Goal: Information Seeking & Learning: Learn about a topic

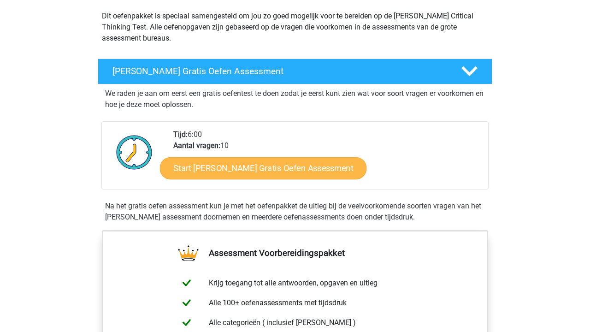
scroll to position [112, 0]
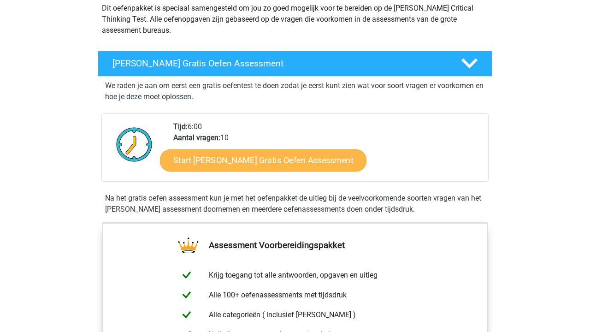
click at [280, 160] on link "Start Watson Glaser Gratis Oefen Assessment" at bounding box center [263, 160] width 207 height 22
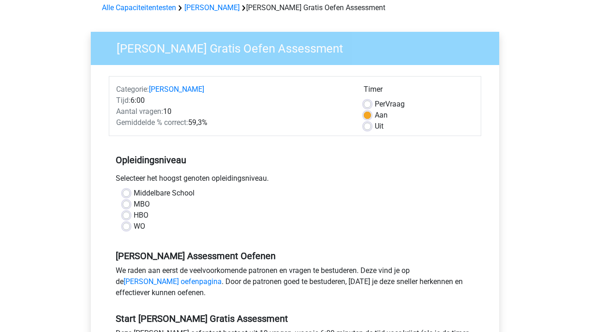
scroll to position [53, 0]
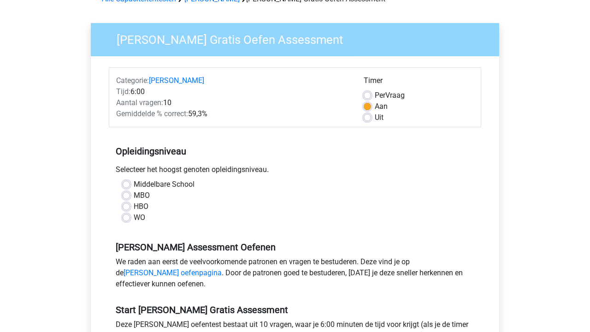
click at [132, 216] on div "WO" at bounding box center [295, 217] width 345 height 11
click at [130, 217] on div "WO" at bounding box center [295, 217] width 345 height 11
click at [134, 217] on label "WO" at bounding box center [140, 217] width 12 height 11
click at [128, 217] on input "WO" at bounding box center [126, 216] width 7 height 9
radio input "true"
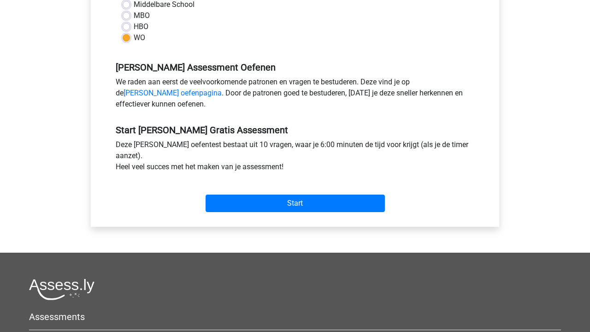
scroll to position [238, 0]
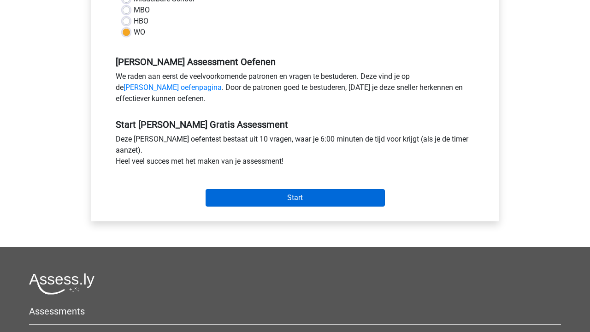
click at [303, 200] on input "Start" at bounding box center [295, 198] width 179 height 18
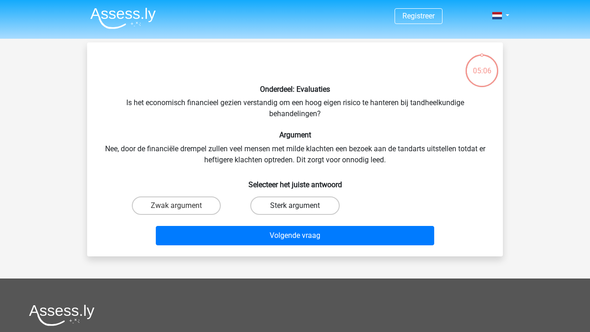
click at [315, 208] on label "Sterk argument" at bounding box center [294, 205] width 89 height 18
click at [301, 208] on input "Sterk argument" at bounding box center [298, 209] width 6 height 6
radio input "true"
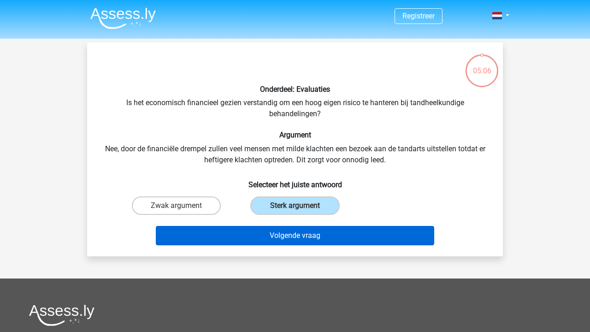
click at [313, 228] on button "Volgende vraag" at bounding box center [295, 235] width 279 height 19
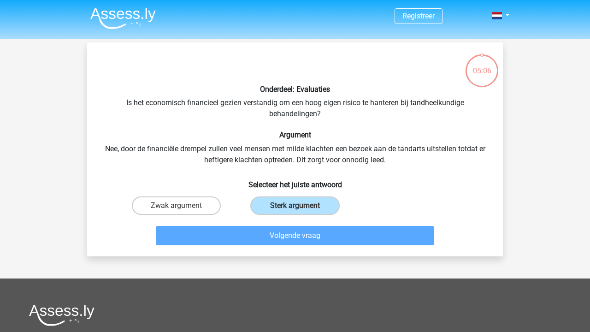
scroll to position [42, 0]
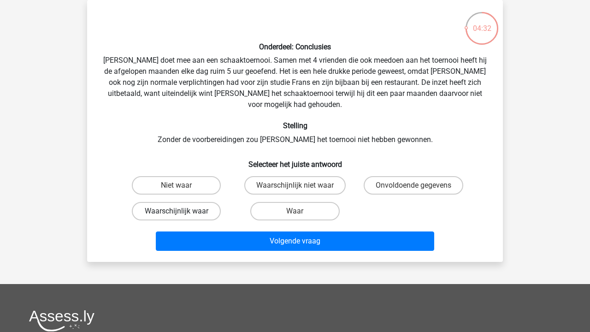
click at [153, 202] on label "Waarschijnlijk waar" at bounding box center [176, 211] width 89 height 18
click at [177, 211] on input "Waarschijnlijk waar" at bounding box center [180, 214] width 6 height 6
radio input "true"
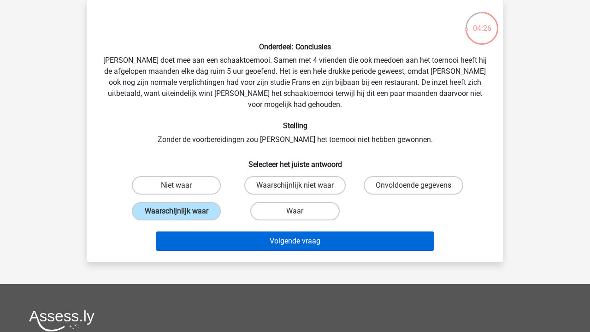
click at [320, 231] on button "Volgende vraag" at bounding box center [295, 240] width 279 height 19
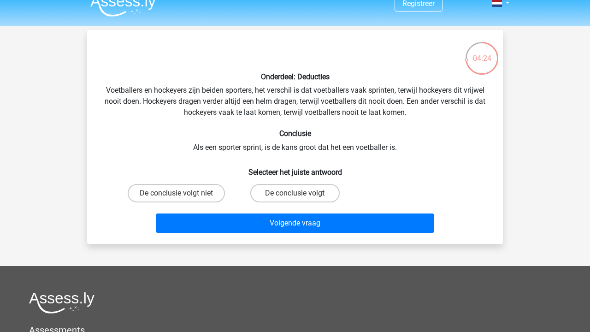
scroll to position [12, 0]
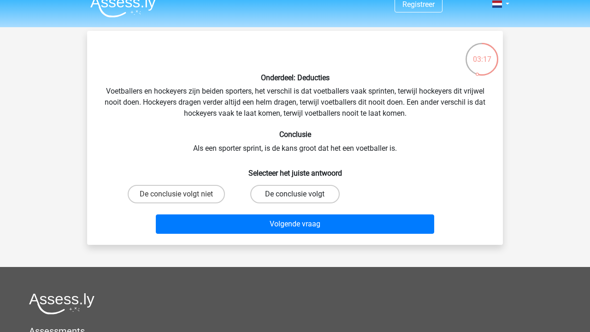
click at [329, 193] on label "De conclusie volgt" at bounding box center [294, 194] width 89 height 18
click at [301, 194] on input "De conclusie volgt" at bounding box center [298, 197] width 6 height 6
radio input "true"
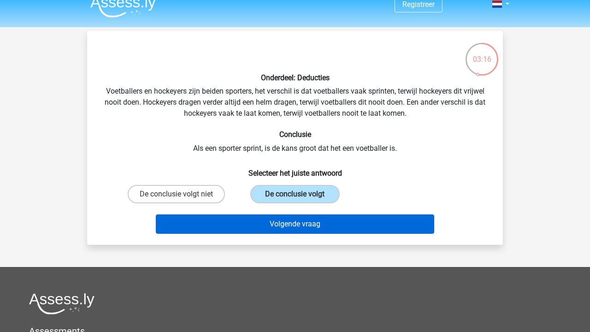
click at [350, 222] on button "Volgende vraag" at bounding box center [295, 223] width 279 height 19
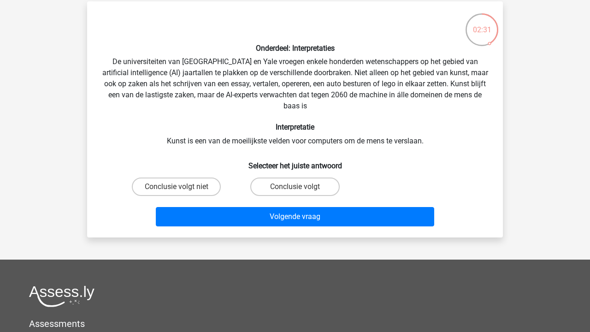
scroll to position [40, 0]
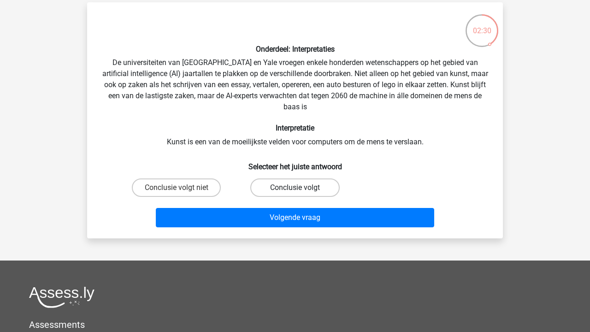
click at [285, 192] on label "Conclusie volgt" at bounding box center [294, 187] width 89 height 18
click at [295, 192] on input "Conclusie volgt" at bounding box center [298, 191] width 6 height 6
radio input "true"
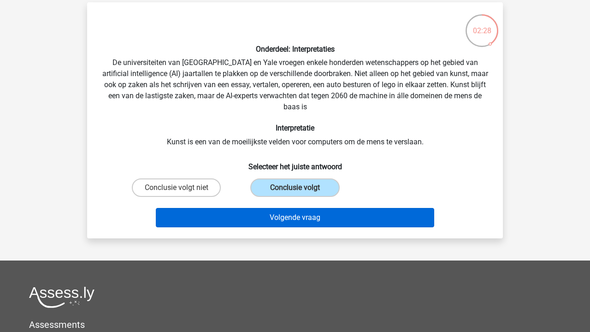
click at [294, 222] on button "Volgende vraag" at bounding box center [295, 217] width 279 height 19
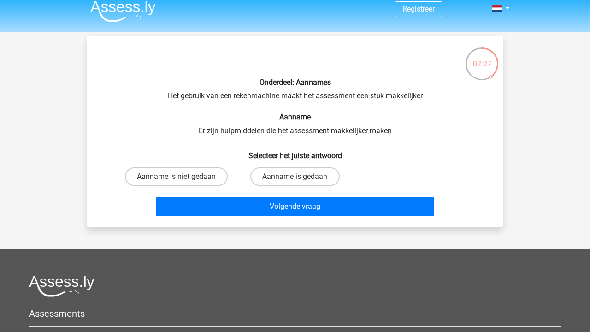
scroll to position [4, 0]
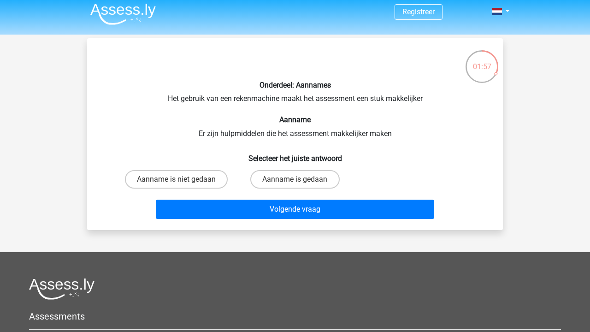
click at [300, 182] on input "Aanname is gedaan" at bounding box center [298, 182] width 6 height 6
radio input "true"
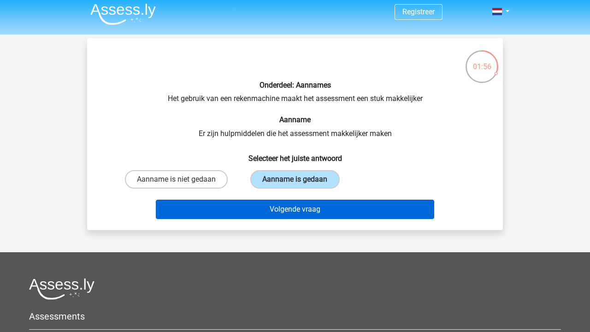
click at [304, 210] on button "Volgende vraag" at bounding box center [295, 209] width 279 height 19
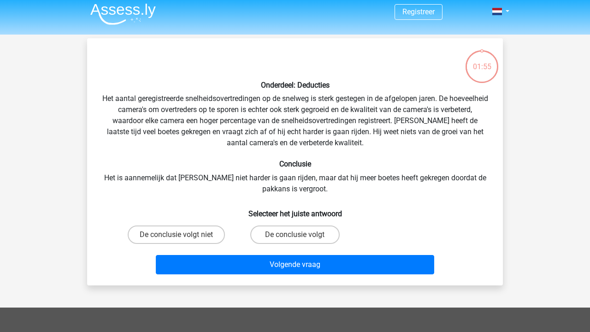
scroll to position [42, 0]
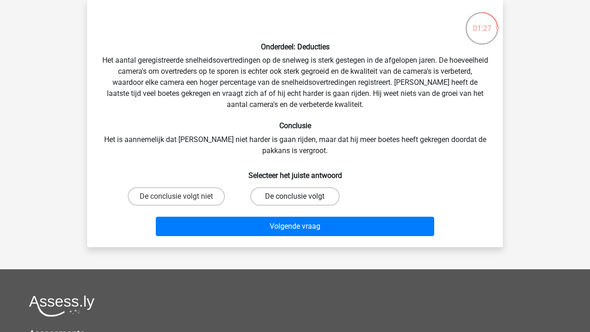
click at [307, 193] on label "De conclusie volgt" at bounding box center [294, 196] width 89 height 18
click at [301, 196] on input "De conclusie volgt" at bounding box center [298, 199] width 6 height 6
radio input "true"
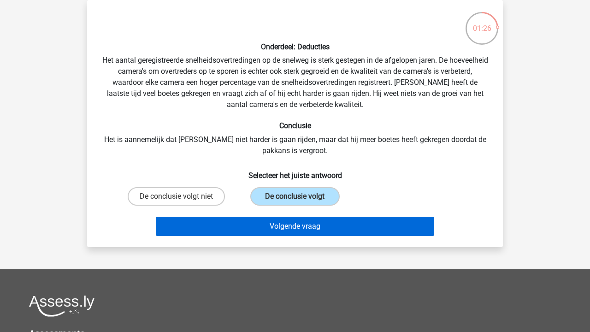
click at [307, 222] on button "Volgende vraag" at bounding box center [295, 226] width 279 height 19
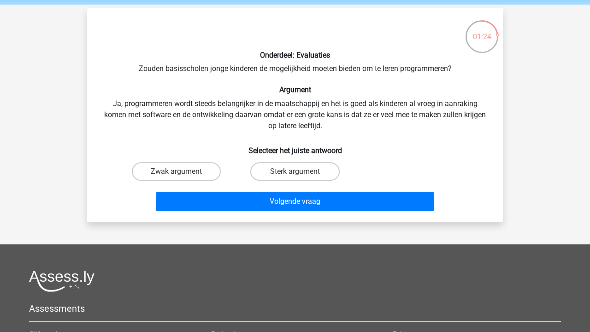
scroll to position [31, 0]
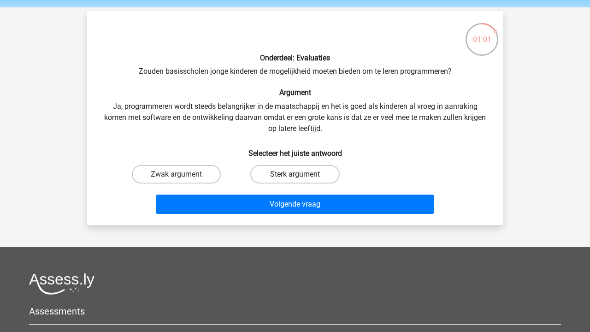
click at [299, 168] on label "Sterk argument" at bounding box center [294, 174] width 89 height 18
click at [299, 174] on input "Sterk argument" at bounding box center [298, 177] width 6 height 6
radio input "true"
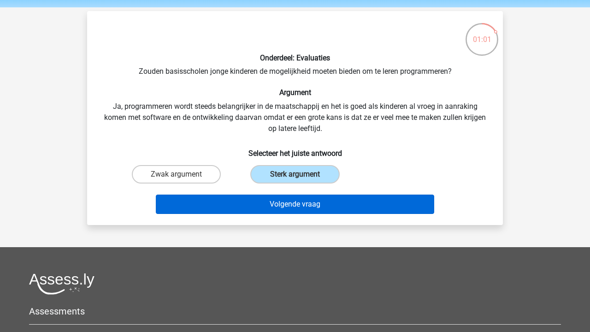
click at [312, 199] on button "Volgende vraag" at bounding box center [295, 204] width 279 height 19
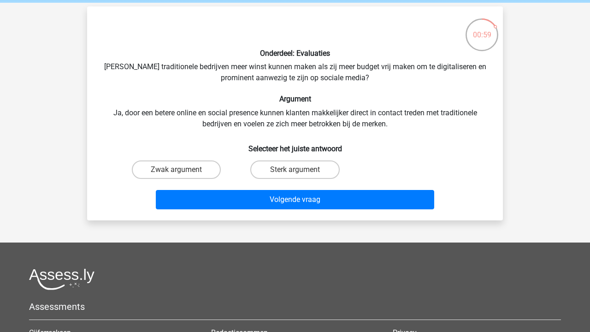
scroll to position [35, 0]
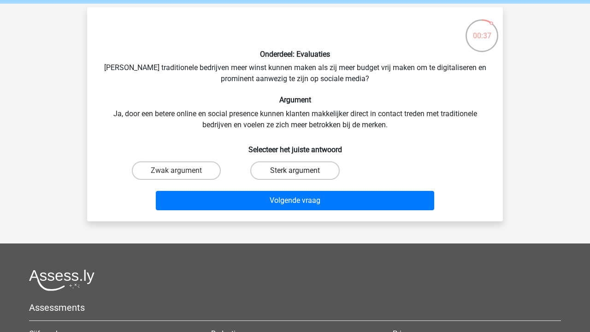
click at [299, 165] on label "Sterk argument" at bounding box center [294, 170] width 89 height 18
click at [299, 171] on input "Sterk argument" at bounding box center [298, 174] width 6 height 6
radio input "true"
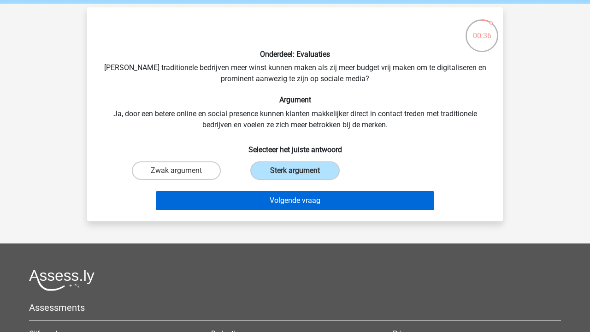
click at [301, 202] on button "Volgende vraag" at bounding box center [295, 200] width 279 height 19
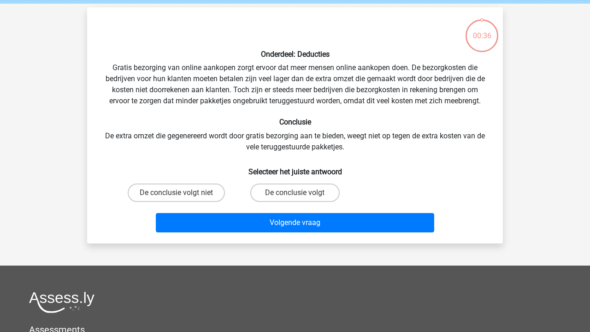
scroll to position [42, 0]
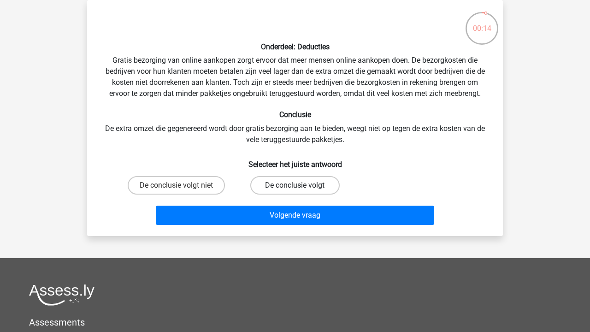
click at [292, 187] on label "De conclusie volgt" at bounding box center [294, 185] width 89 height 18
click at [295, 187] on input "De conclusie volgt" at bounding box center [298, 188] width 6 height 6
radio input "true"
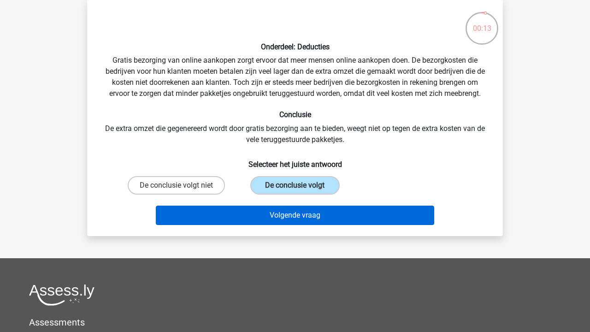
click at [293, 213] on button "Volgende vraag" at bounding box center [295, 215] width 279 height 19
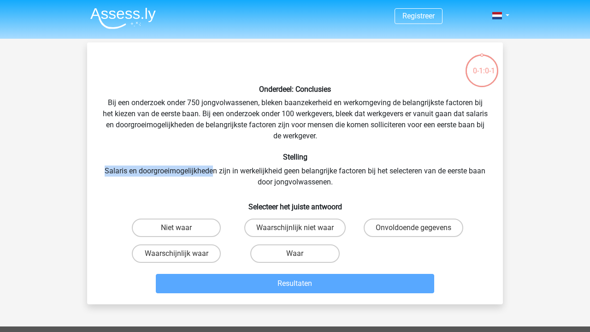
drag, startPoint x: 102, startPoint y: 169, endPoint x: 213, endPoint y: 175, distance: 111.7
click at [213, 175] on div "Onderdeel: Conclusies Bij een onderzoek onder 750 jongvolwassenen, bleken baanz…" at bounding box center [295, 173] width 408 height 247
click at [312, 245] on label "Waar" at bounding box center [294, 253] width 89 height 18
click at [301, 254] on input "Waar" at bounding box center [298, 257] width 6 height 6
radio input "true"
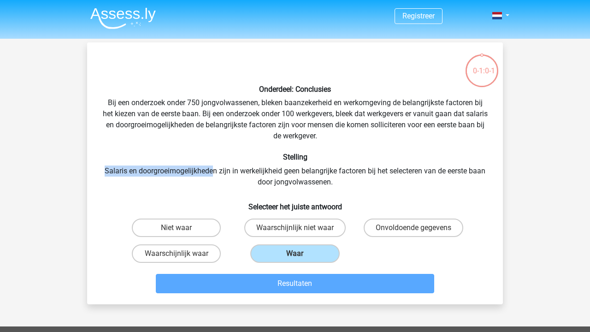
scroll to position [70, 0]
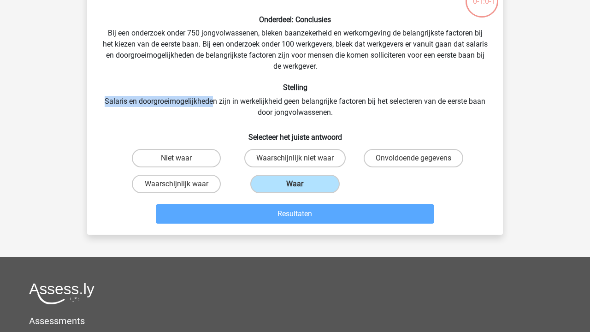
click at [194, 103] on div "Onderdeel: Conclusies Bij een onderzoek onder 750 jongvolwassenen, bleken baanz…" at bounding box center [295, 103] width 408 height 247
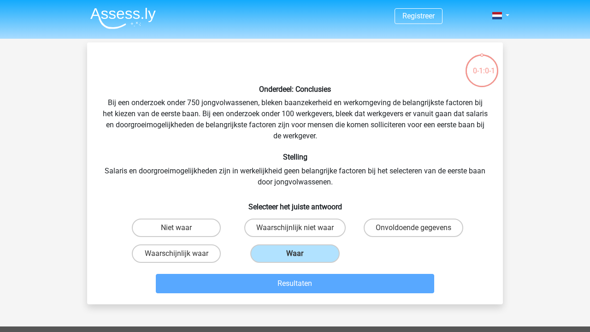
scroll to position [0, 0]
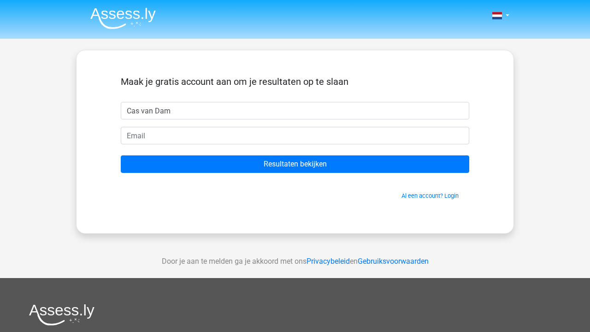
type input "Cas van Dam"
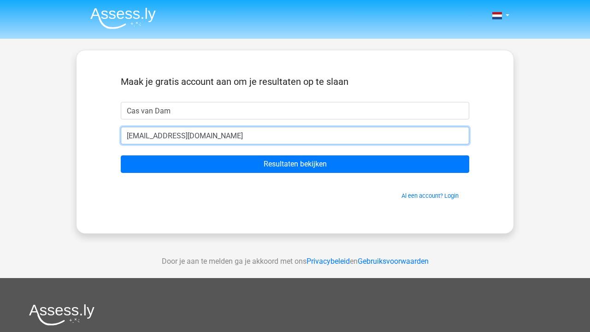
type input "[EMAIL_ADDRESS][DOMAIN_NAME]"
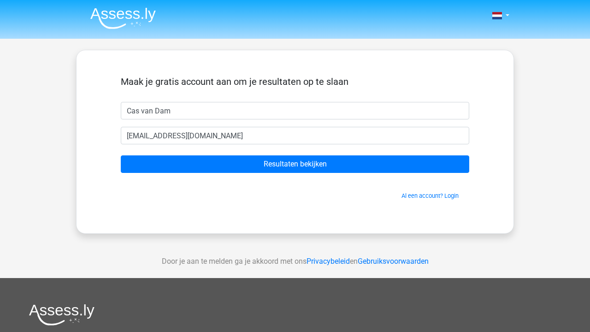
click at [283, 152] on form "Maak je gratis account aan om je resultaten op te slaan [GEOGRAPHIC_DATA] [EMAI…" at bounding box center [295, 138] width 348 height 124
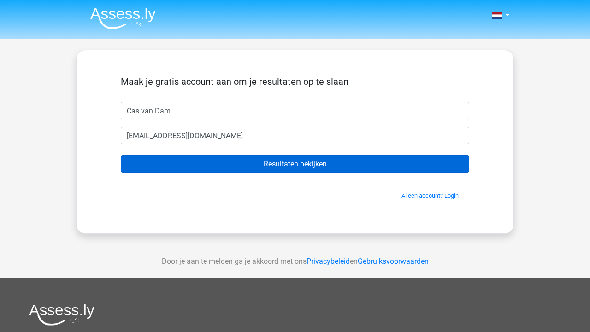
click at [283, 158] on input "Resultaten bekijken" at bounding box center [295, 164] width 348 height 18
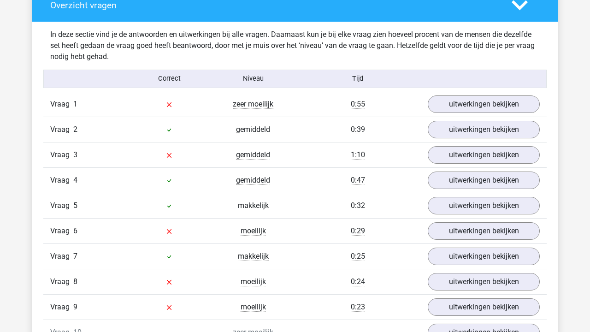
scroll to position [695, 0]
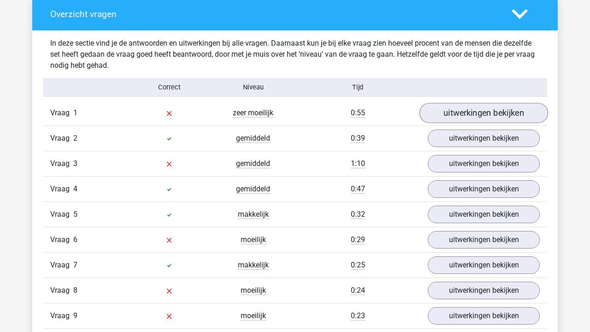
click at [459, 112] on link "uitwerkingen bekijken" at bounding box center [483, 113] width 129 height 20
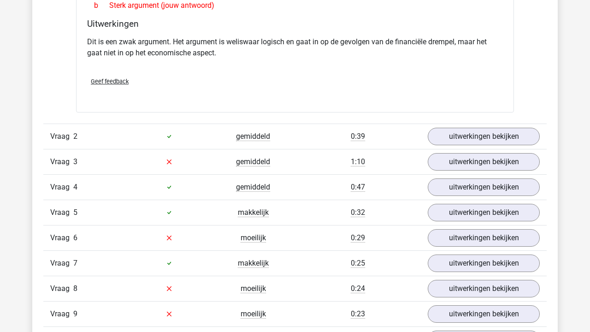
scroll to position [930, 0]
click at [458, 166] on link "uitwerkingen bekijken" at bounding box center [483, 162] width 129 height 20
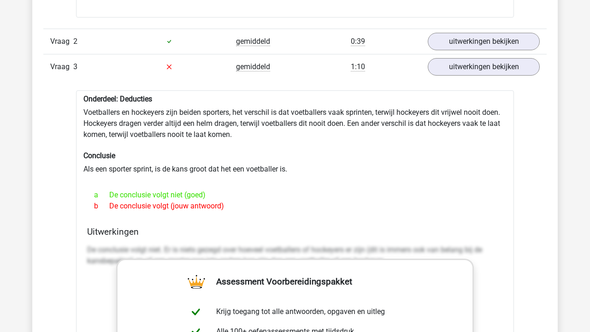
scroll to position [1026, 0]
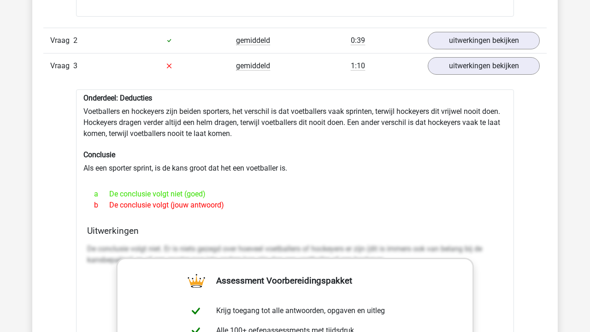
click at [213, 191] on div "a De conclusie volgt niet (goed)" at bounding box center [295, 194] width 416 height 11
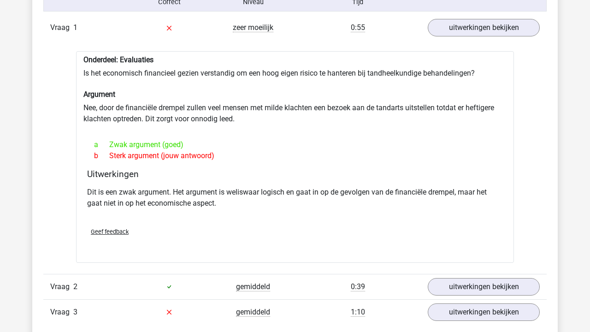
scroll to position [511, 0]
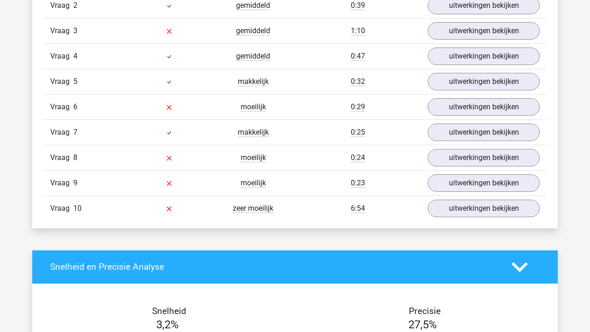
scroll to position [829, 0]
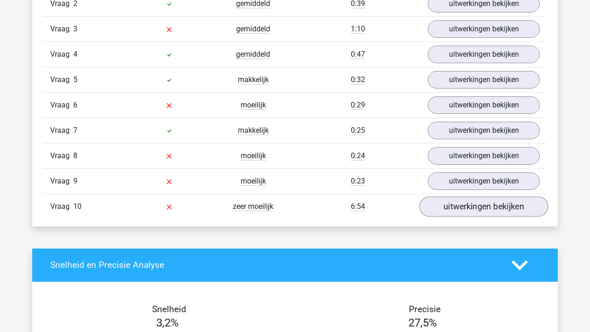
click at [485, 209] on link "uitwerkingen bekijken" at bounding box center [483, 206] width 129 height 20
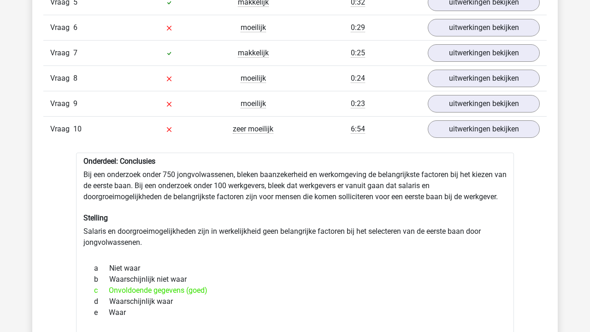
scroll to position [908, 0]
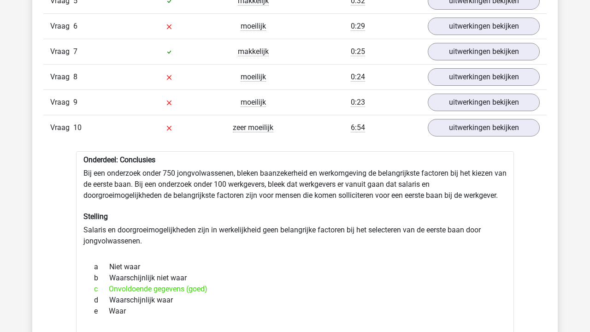
drag, startPoint x: 213, startPoint y: 290, endPoint x: 98, endPoint y: 292, distance: 114.8
click at [98, 292] on div "c Onvoldoende gegevens (goed)" at bounding box center [295, 288] width 416 height 11
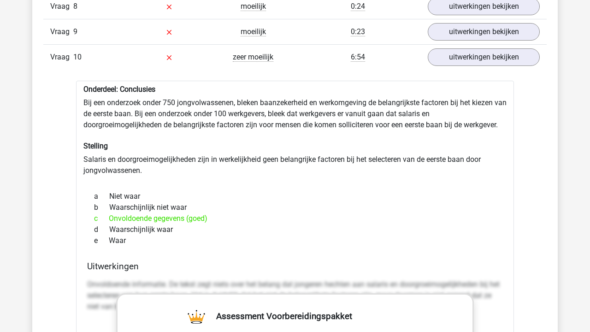
scroll to position [1000, 0]
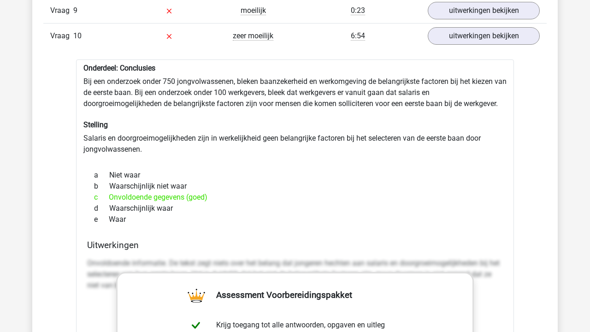
click at [271, 183] on div "b Waarschijnlijk niet waar" at bounding box center [295, 186] width 416 height 11
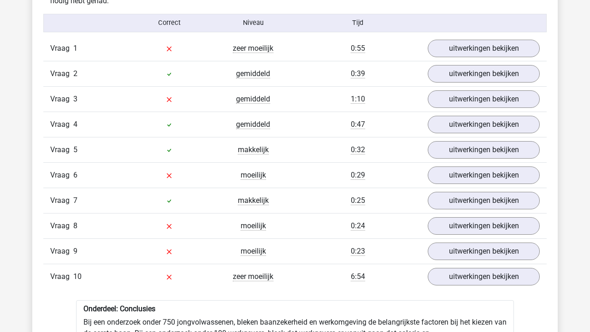
scroll to position [757, 0]
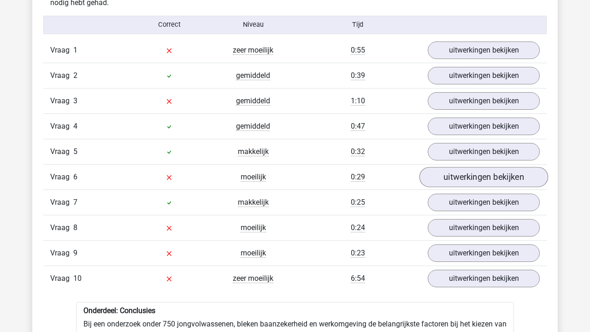
click at [472, 175] on link "uitwerkingen bekijken" at bounding box center [483, 177] width 129 height 20
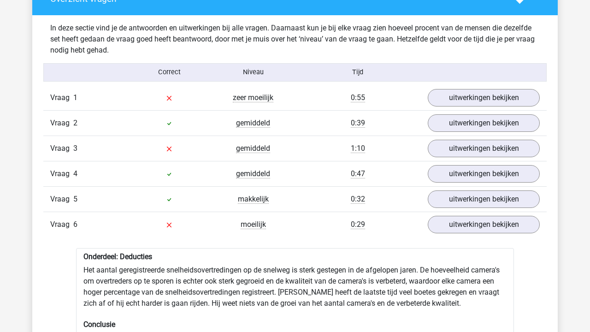
scroll to position [707, 0]
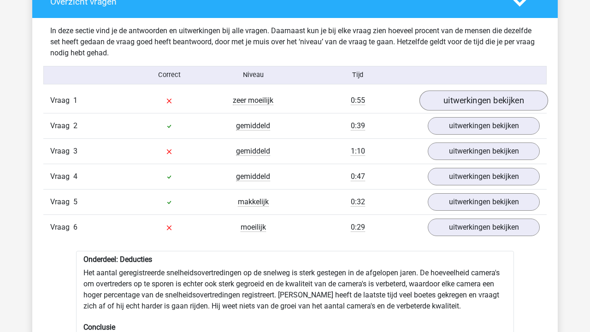
click at [461, 102] on link "uitwerkingen bekijken" at bounding box center [483, 100] width 129 height 20
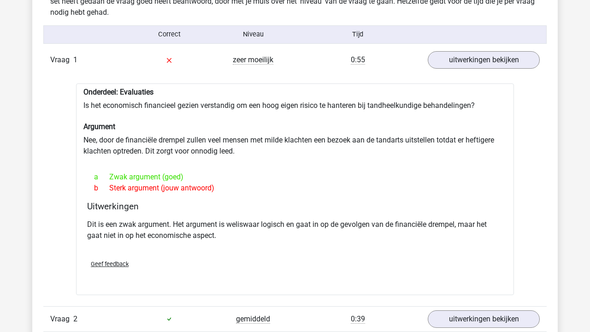
scroll to position [747, 0]
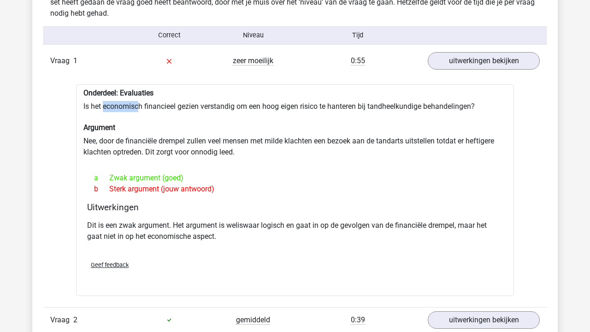
drag, startPoint x: 105, startPoint y: 106, endPoint x: 141, endPoint y: 111, distance: 36.2
click at [141, 111] on div "Onderdeel: Evaluaties Is het economisch financieel gezien verstandig om een hoo…" at bounding box center [295, 190] width 438 height 212
click at [218, 156] on div "Onderdeel: Evaluaties Is het economisch financieel gezien verstandig om een hoo…" at bounding box center [295, 190] width 438 height 212
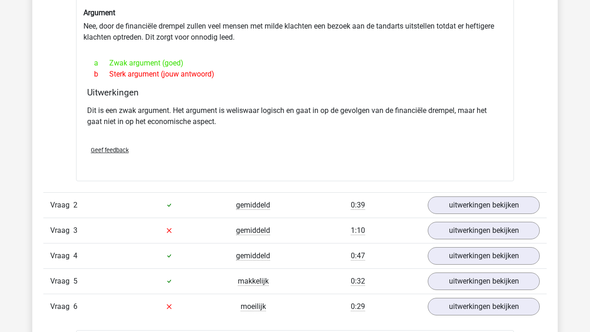
scroll to position [863, 0]
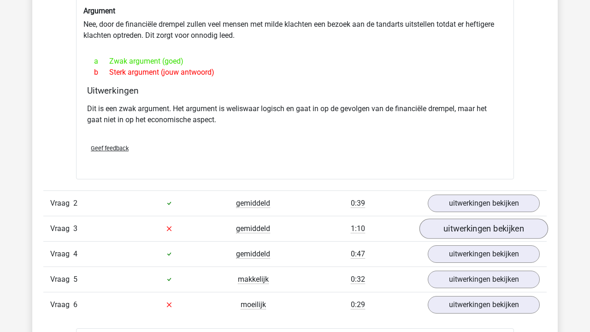
click at [447, 223] on link "uitwerkingen bekijken" at bounding box center [483, 228] width 129 height 20
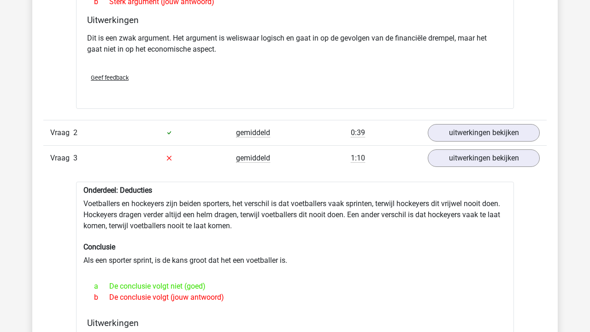
scroll to position [934, 0]
click at [477, 136] on link "uitwerkingen bekijken" at bounding box center [483, 132] width 129 height 20
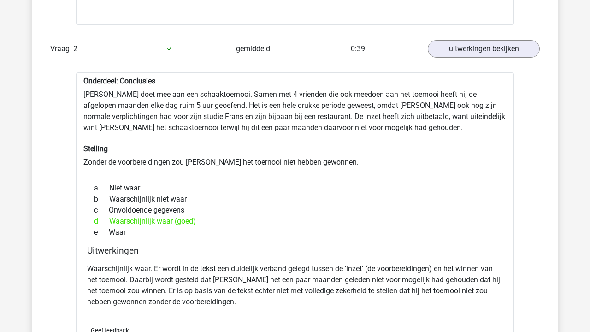
scroll to position [1019, 0]
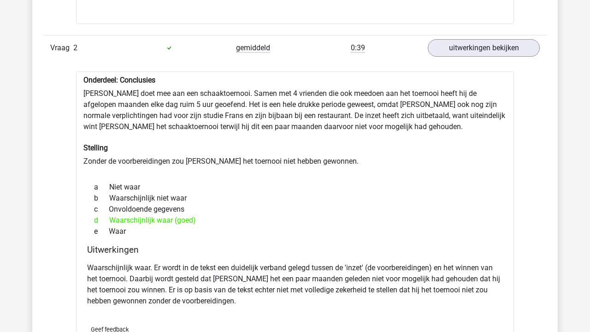
drag, startPoint x: 328, startPoint y: 160, endPoint x: 255, endPoint y: 154, distance: 73.5
click at [328, 160] on div "Onderdeel: Conclusies Pablo doet mee aan een schaaktoernooi. Samen met 4 vriend…" at bounding box center [295, 215] width 438 height 289
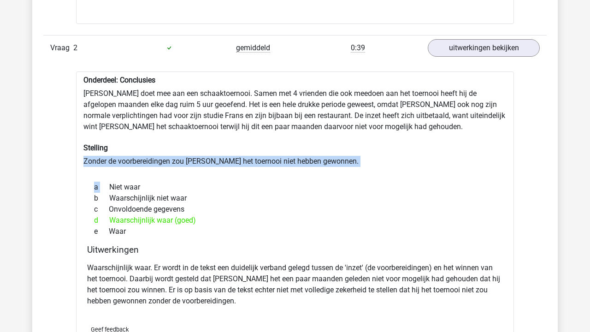
drag, startPoint x: 83, startPoint y: 162, endPoint x: 298, endPoint y: 177, distance: 215.8
click at [298, 177] on div "Onderdeel: Conclusies Pablo doet mee aan een schaaktoernooi. Samen met 4 vriend…" at bounding box center [295, 215] width 438 height 289
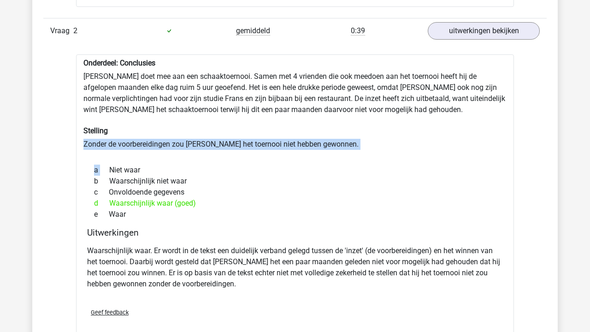
scroll to position [1035, 0]
click at [254, 183] on div "b Waarschijnlijk niet waar" at bounding box center [295, 181] width 416 height 11
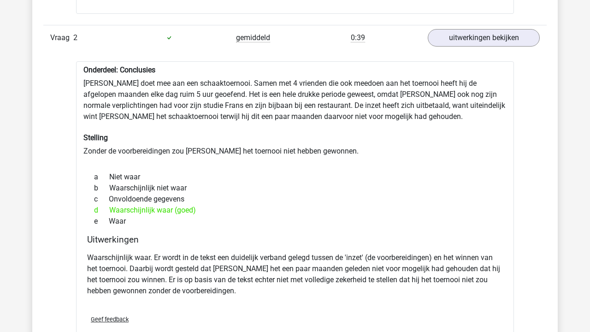
scroll to position [1025, 0]
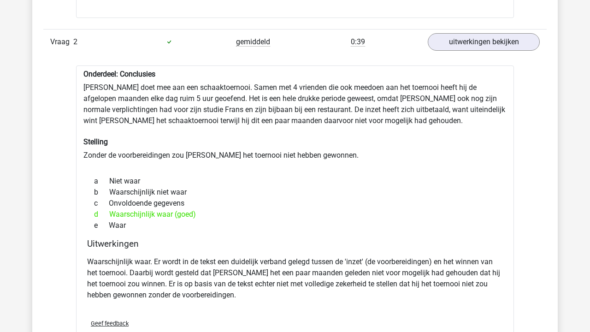
drag, startPoint x: 189, startPoint y: 202, endPoint x: 96, endPoint y: 201, distance: 92.2
click at [95, 201] on div "c Onvoldoende gegevens" at bounding box center [295, 203] width 416 height 11
click at [280, 209] on div "d Waarschijnlijk waar (goed)" at bounding box center [295, 214] width 416 height 11
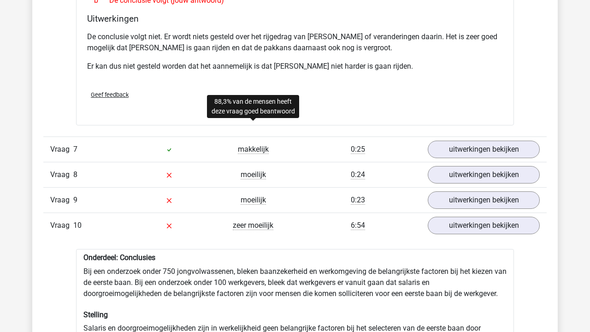
scroll to position [2148, 0]
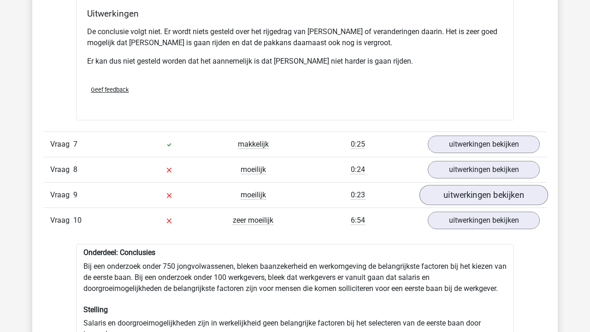
click at [466, 185] on link "uitwerkingen bekijken" at bounding box center [483, 195] width 129 height 20
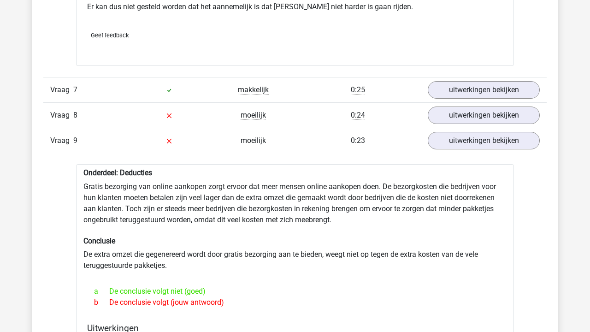
scroll to position [2200, 0]
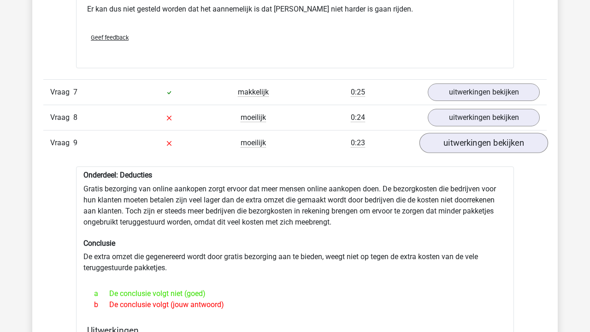
click at [486, 133] on link "uitwerkingen bekijken" at bounding box center [483, 143] width 129 height 20
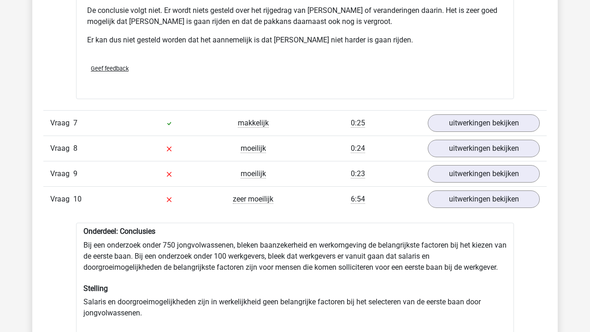
scroll to position [2168, 0]
click at [471, 190] on link "uitwerkingen bekijken" at bounding box center [483, 200] width 129 height 20
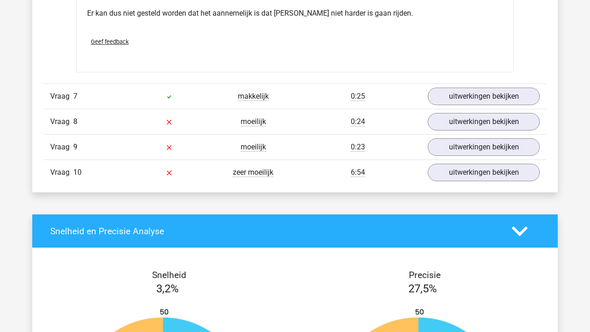
scroll to position [2198, 0]
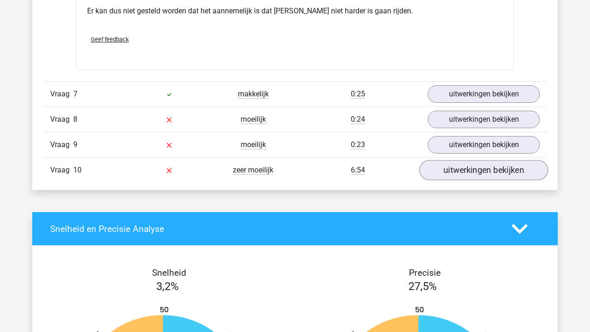
click at [453, 160] on link "uitwerkingen bekijken" at bounding box center [483, 170] width 129 height 20
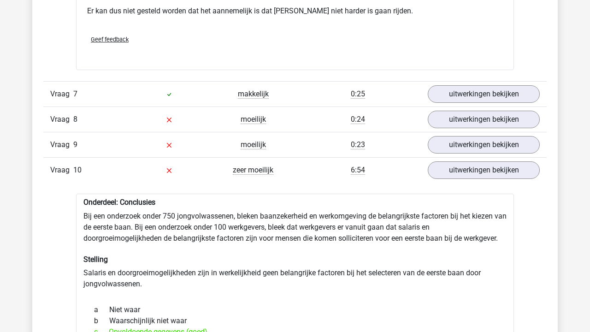
scroll to position [2257, 0]
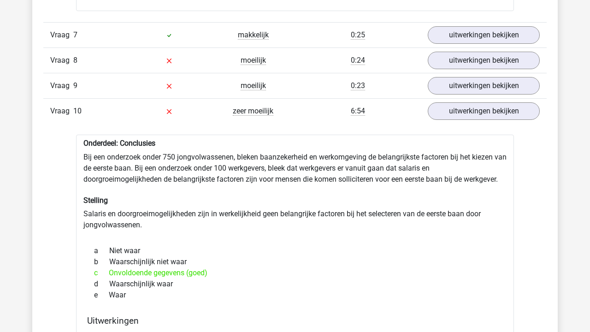
drag, startPoint x: 236, startPoint y: 258, endPoint x: 231, endPoint y: 258, distance: 5.5
click at [231, 267] on div "c Onvoldoende gegevens (goed)" at bounding box center [295, 272] width 416 height 11
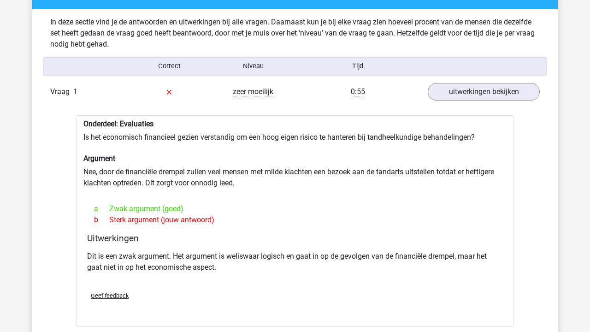
scroll to position [715, 0]
